Goal: Transaction & Acquisition: Purchase product/service

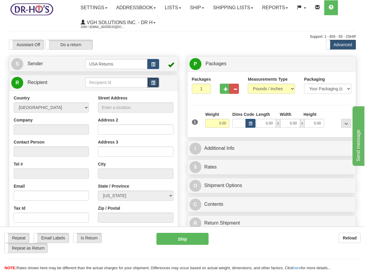
click at [153, 84] on span "button" at bounding box center [153, 83] width 4 height 4
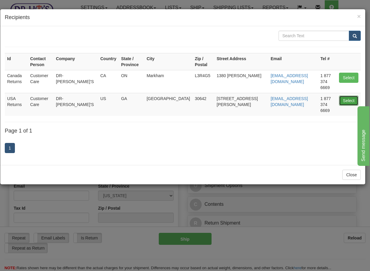
click at [356, 96] on button "Select" at bounding box center [348, 101] width 19 height 10
type input "USA Returns"
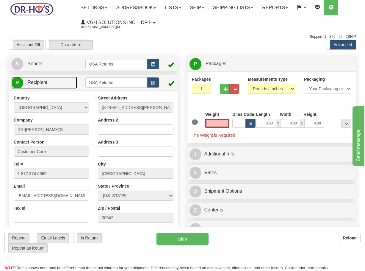
type input "0.00"
click at [60, 86] on link "R Recipient" at bounding box center [44, 83] width 66 height 12
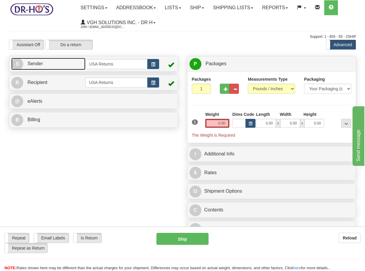
click at [61, 61] on link "S Sender" at bounding box center [48, 64] width 74 height 12
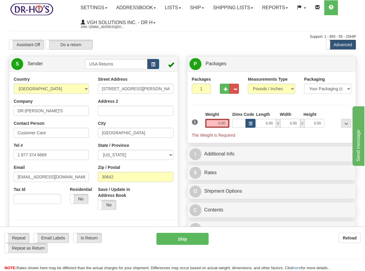
click at [141, 95] on div "Street Address [STREET_ADDRESS][PERSON_NAME] Address 2 City [GEOGRAPHIC_DATA] S…" at bounding box center [135, 145] width 84 height 138
click at [141, 91] on input "[STREET_ADDRESS][PERSON_NAME]" at bounding box center [135, 89] width 75 height 10
paste input "[STREET_ADDRESS]"
type input "1481 [GEOGRAPHIC_DATA]"
click at [119, 129] on input "[GEOGRAPHIC_DATA]" at bounding box center [135, 133] width 75 height 10
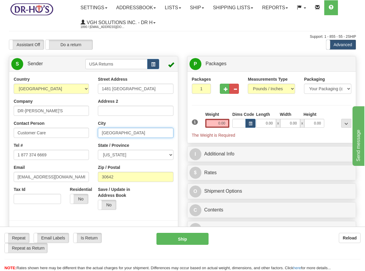
paste input "ilbert"
type input "[PERSON_NAME]"
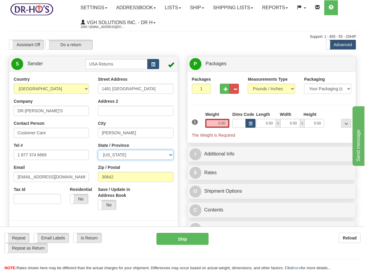
click at [124, 154] on select "[US_STATE] [US_STATE] [US_STATE] [US_STATE] Armed Forces America Armed Forces E…" at bounding box center [135, 155] width 75 height 10
select select "AZ"
click at [98, 150] on select "[US_STATE] [US_STATE] [US_STATE] [US_STATE] Armed Forces America Armed Forces E…" at bounding box center [135, 155] width 75 height 10
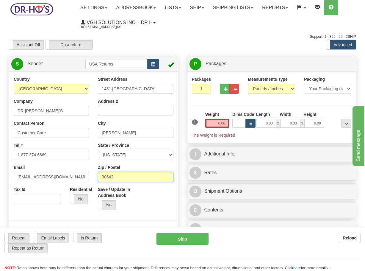
click at [132, 175] on input "30642" at bounding box center [135, 177] width 75 height 10
paste input "85296"
type input "85296"
click at [44, 105] on div "Company DR-[PERSON_NAME]'S" at bounding box center [51, 107] width 75 height 18
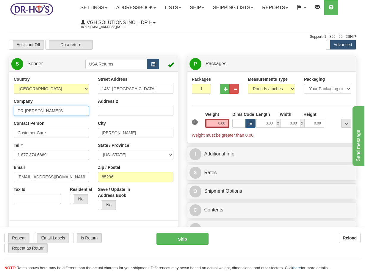
click at [44, 109] on input "DR-[PERSON_NAME]'S" at bounding box center [51, 111] width 75 height 10
paste input "[PERSON_NAME] [PERSON_NAME]"
type input "[PERSON_NAME] [PERSON_NAME]"
click at [51, 121] on div "Contact Person Customer Care" at bounding box center [51, 129] width 75 height 18
click at [52, 126] on div "Contact Person Customer Care" at bounding box center [51, 129] width 75 height 18
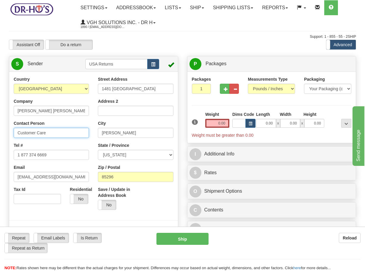
click at [53, 132] on input "Customer Care" at bounding box center [51, 133] width 75 height 10
paste input "ris [PERSON_NAME]"
type input "[PERSON_NAME] [PERSON_NAME]"
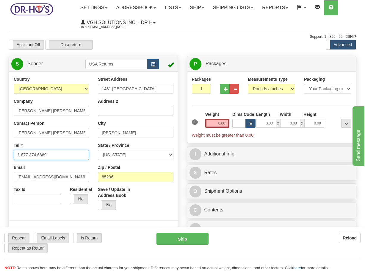
click at [62, 154] on input "1 877 374 6669" at bounding box center [51, 155] width 75 height 10
paste input "4802139794"
type input "4802139794"
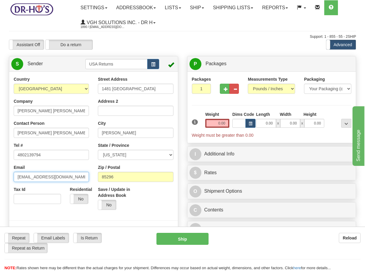
drag, startPoint x: 56, startPoint y: 174, endPoint x: -58, endPoint y: 174, distance: 114.0
click at [0, 174] on html "Training Course Close Toggle navigation Settings Shipping Preferences New Sende…" at bounding box center [182, 135] width 365 height 271
click at [223, 125] on input "0.00" at bounding box center [217, 123] width 24 height 9
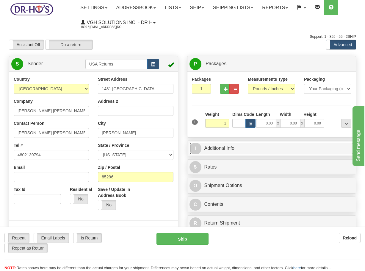
type input "1.00"
click at [229, 145] on link "I Additional Info" at bounding box center [272, 148] width 165 height 12
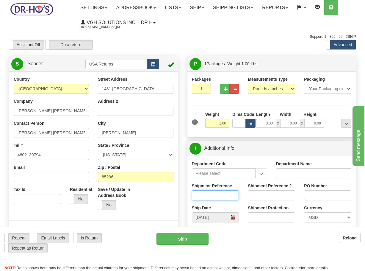
click at [224, 200] on input "Shipment Reference" at bounding box center [215, 195] width 47 height 10
paste input "1202911"
click at [238, 215] on span at bounding box center [233, 217] width 12 height 10
type input "1202911"
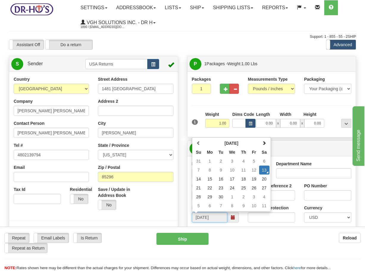
click at [226, 192] on table "[DATE] Su Mo Tu We Th Fr Sa 31 1 2 3 4 5 6 7 8 9 10 11 12 13 14 15 16 17 18 19 …" at bounding box center [232, 174] width 76 height 71
click at [223, 189] on td "23" at bounding box center [221, 187] width 10 height 9
type input "[DATE]"
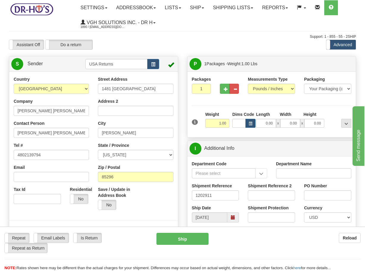
click at [178, 191] on div "Country [GEOGRAPHIC_DATA] [GEOGRAPHIC_DATA] [GEOGRAPHIC_DATA] [GEOGRAPHIC_DATA]…" at bounding box center [93, 158] width 169 height 165
click at [68, 60] on link "S Sender" at bounding box center [48, 64] width 74 height 12
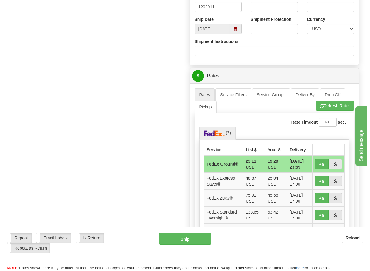
scroll to position [208, 0]
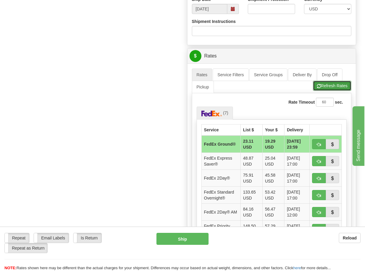
click at [324, 88] on button "Refresh Rates" at bounding box center [332, 86] width 38 height 10
click at [177, 236] on button "Ship" at bounding box center [183, 239] width 52 height 12
type input "92"
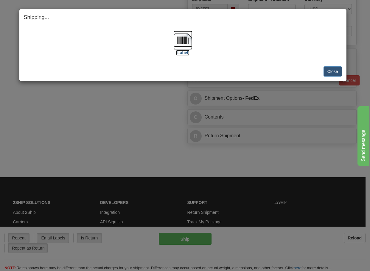
click at [184, 45] on img at bounding box center [182, 40] width 19 height 19
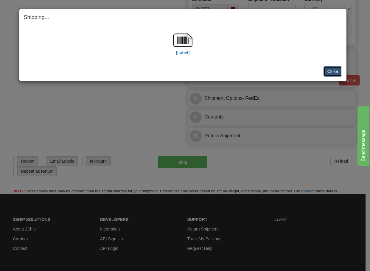
click at [333, 72] on button "Close" at bounding box center [332, 71] width 18 height 10
